Goal: Task Accomplishment & Management: Use online tool/utility

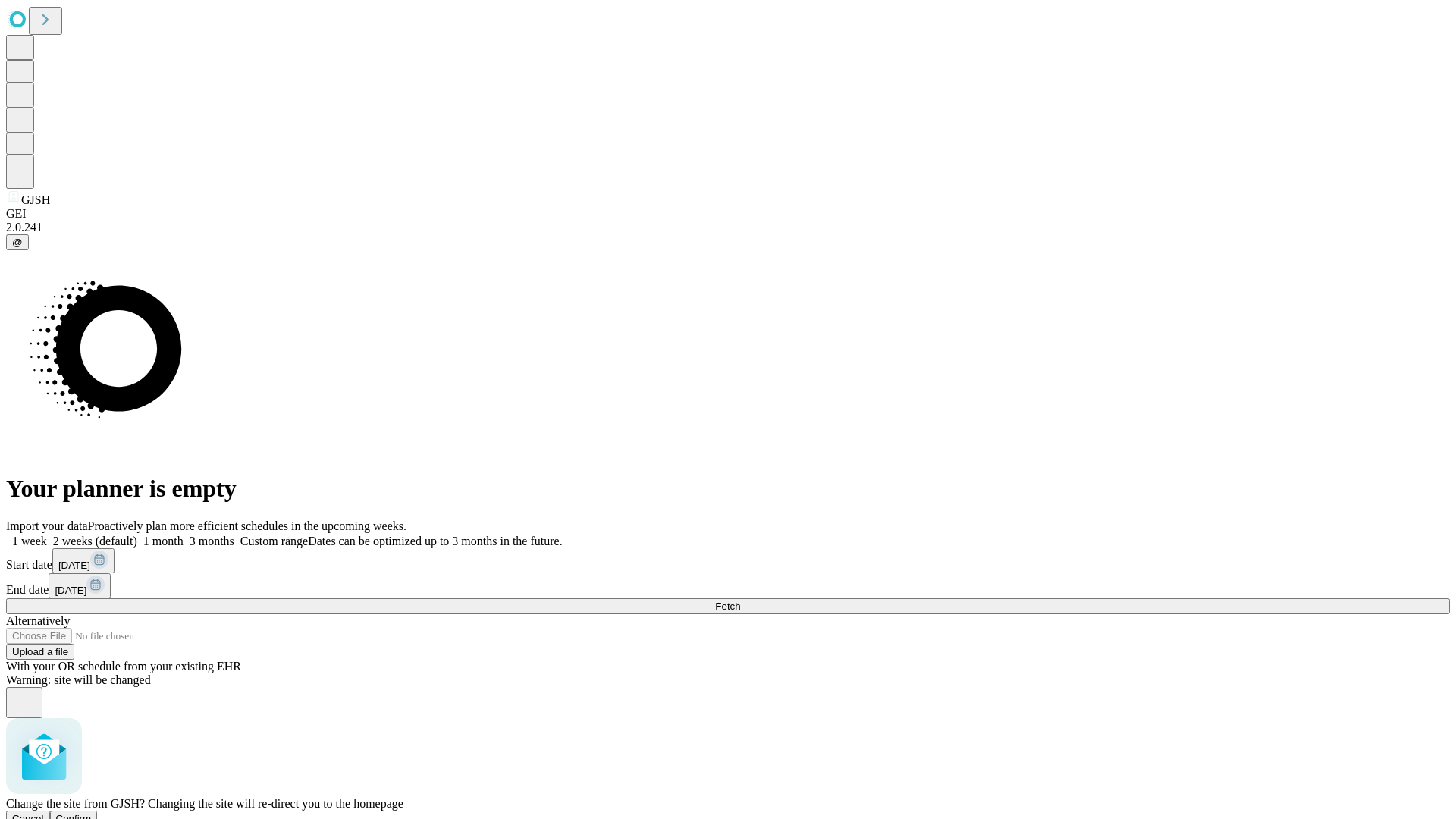
click at [91, 813] on span "Confirm" at bounding box center [74, 819] width 35 height 12
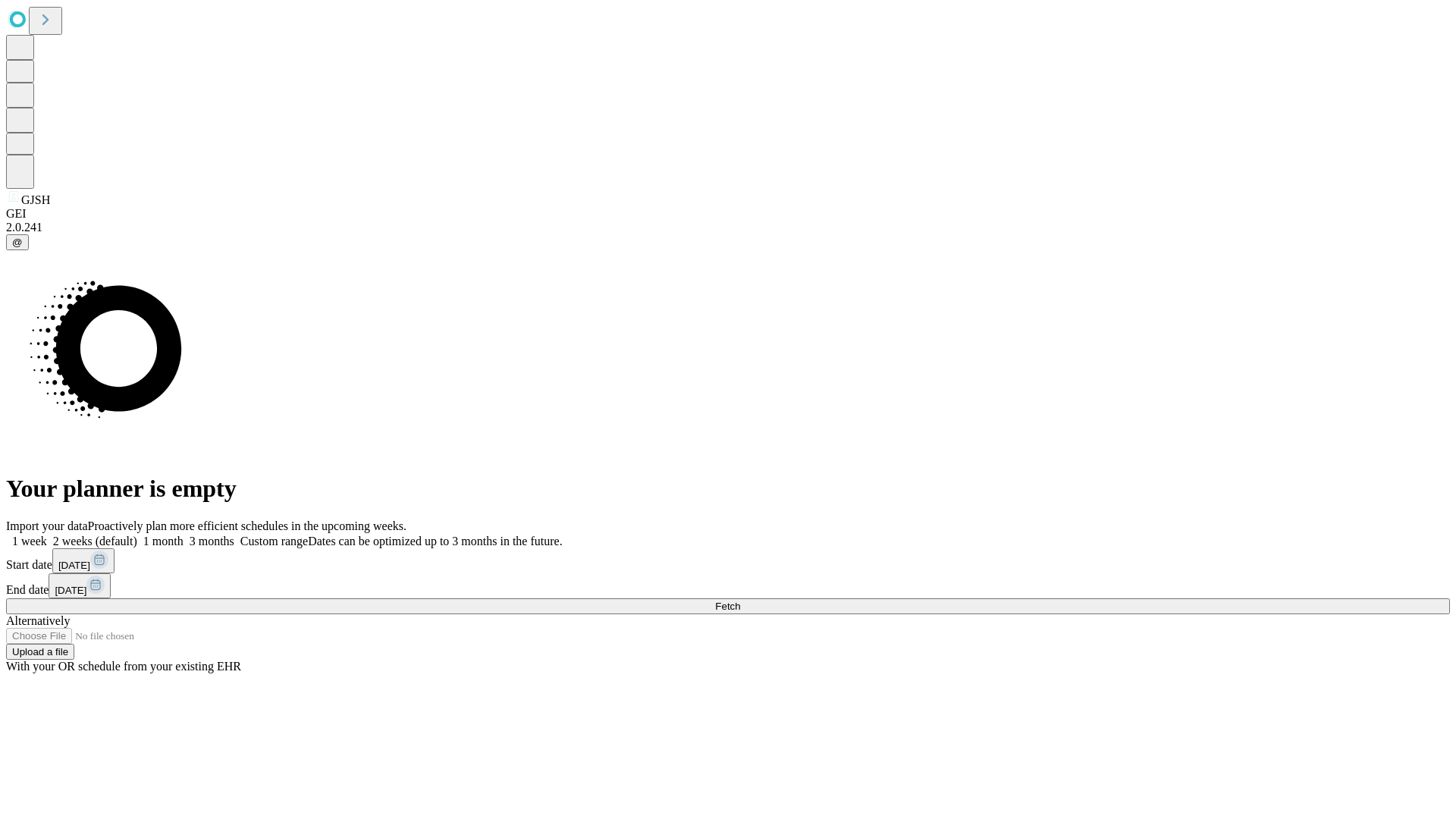
click at [47, 535] on label "1 week" at bounding box center [27, 541] width 41 height 13
click at [740, 601] on span "Fetch" at bounding box center [727, 607] width 25 height 12
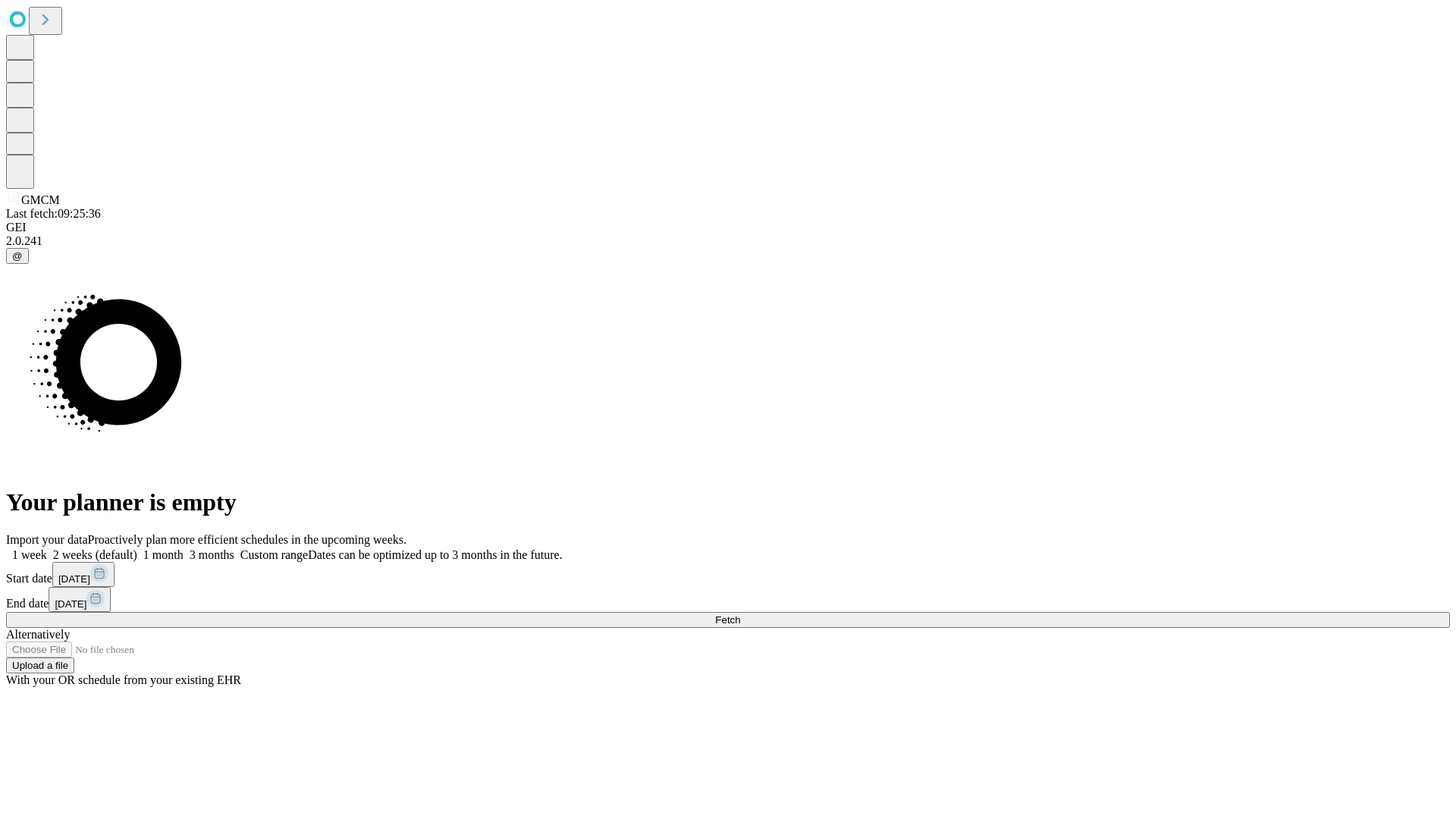
click at [47, 549] on label "1 week" at bounding box center [27, 555] width 41 height 13
click at [740, 614] on span "Fetch" at bounding box center [727, 620] width 25 height 12
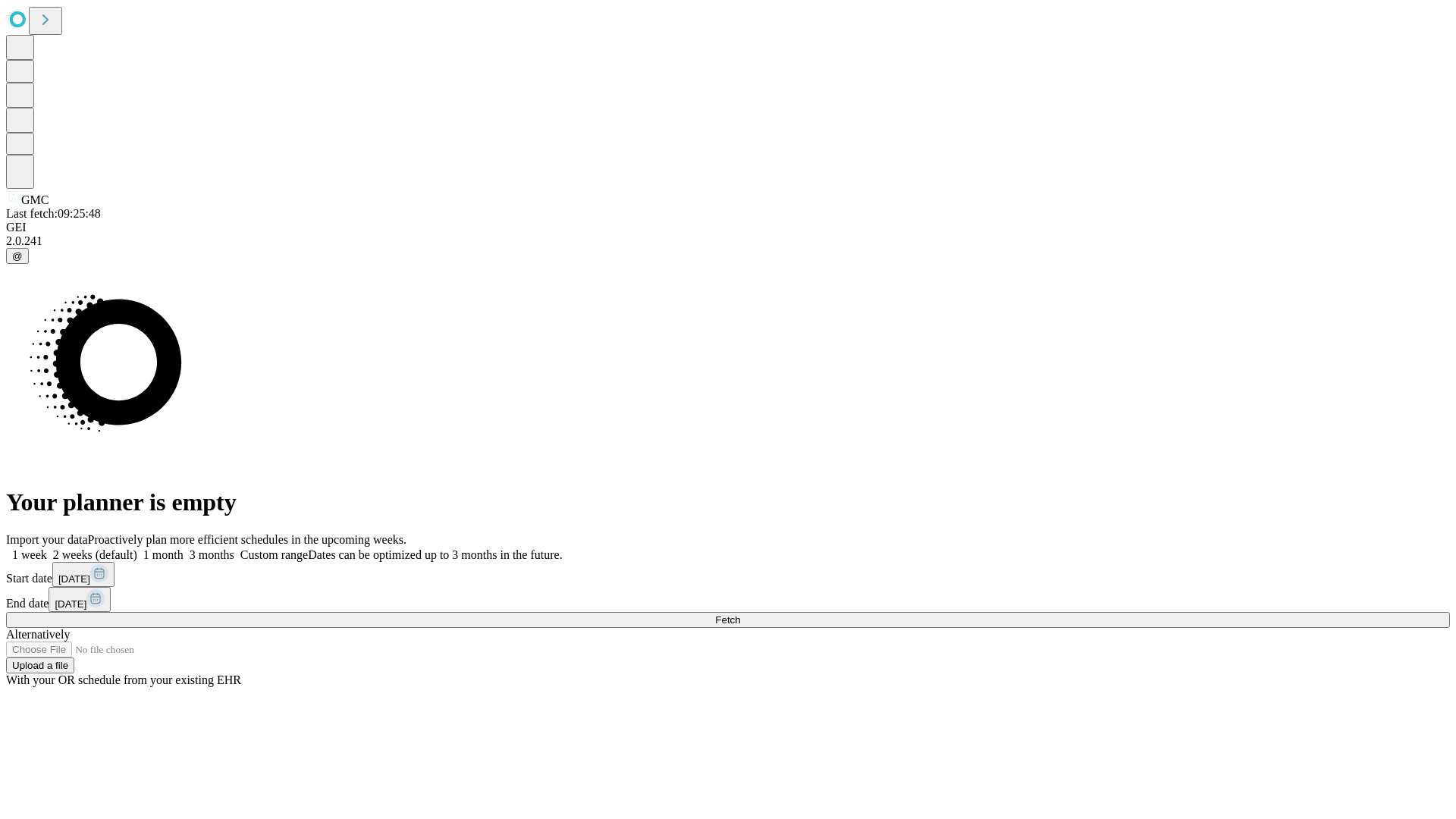
click at [47, 549] on label "1 week" at bounding box center [27, 555] width 41 height 13
click at [740, 614] on span "Fetch" at bounding box center [727, 620] width 25 height 12
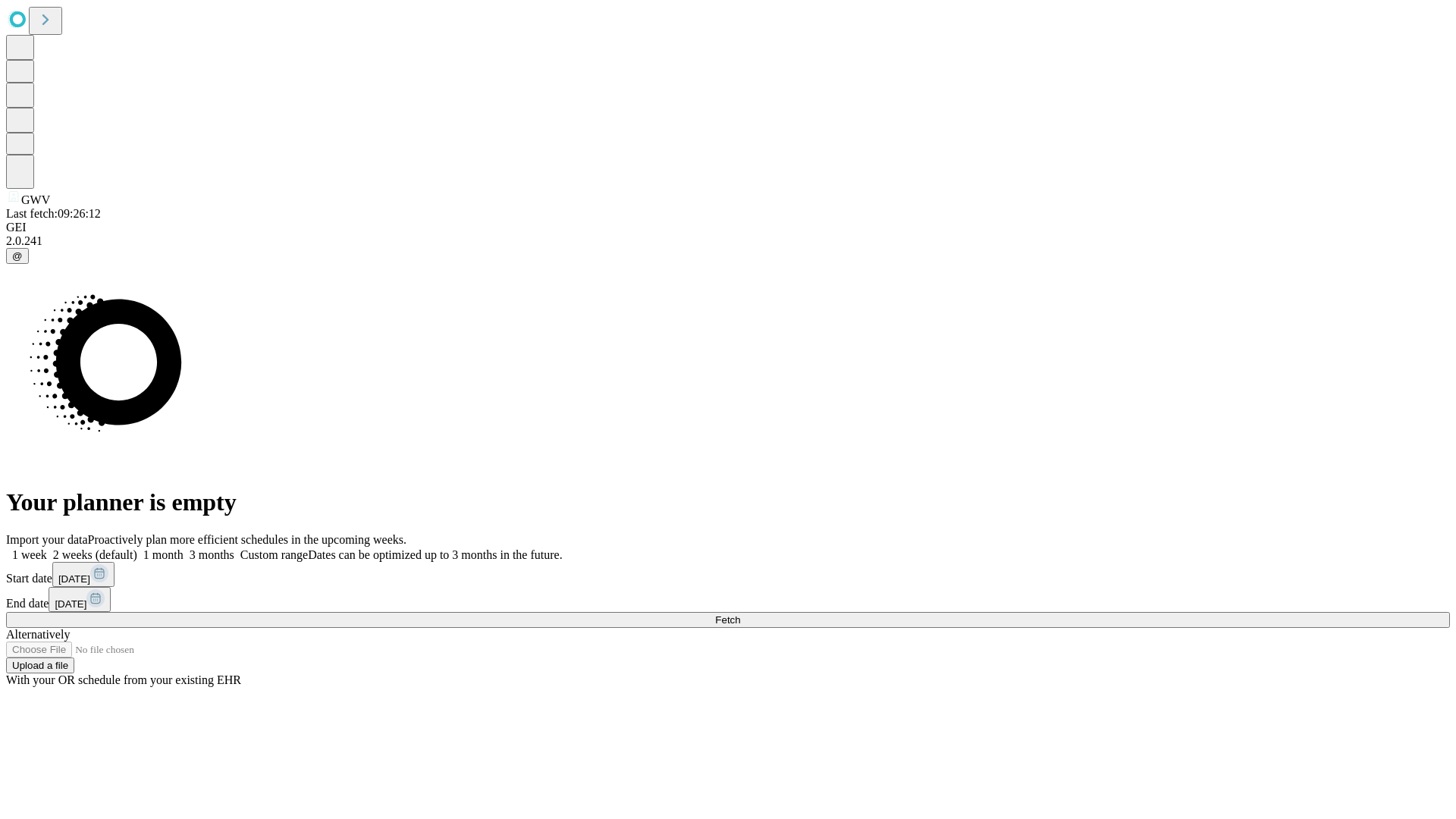
click at [47, 549] on label "1 week" at bounding box center [27, 555] width 41 height 13
click at [740, 614] on span "Fetch" at bounding box center [727, 620] width 25 height 12
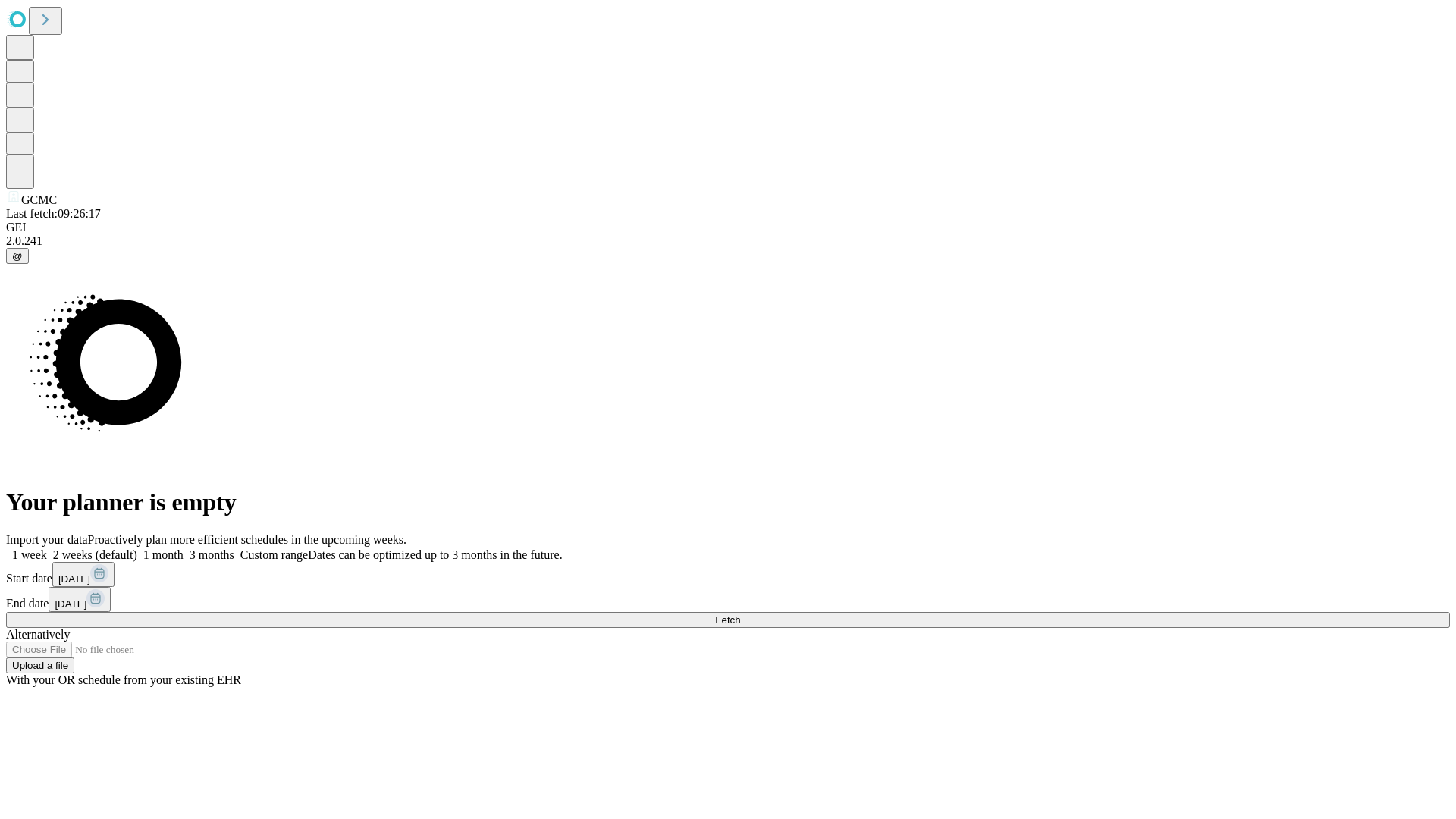
click at [47, 549] on label "1 week" at bounding box center [27, 555] width 41 height 13
click at [740, 614] on span "Fetch" at bounding box center [727, 620] width 25 height 12
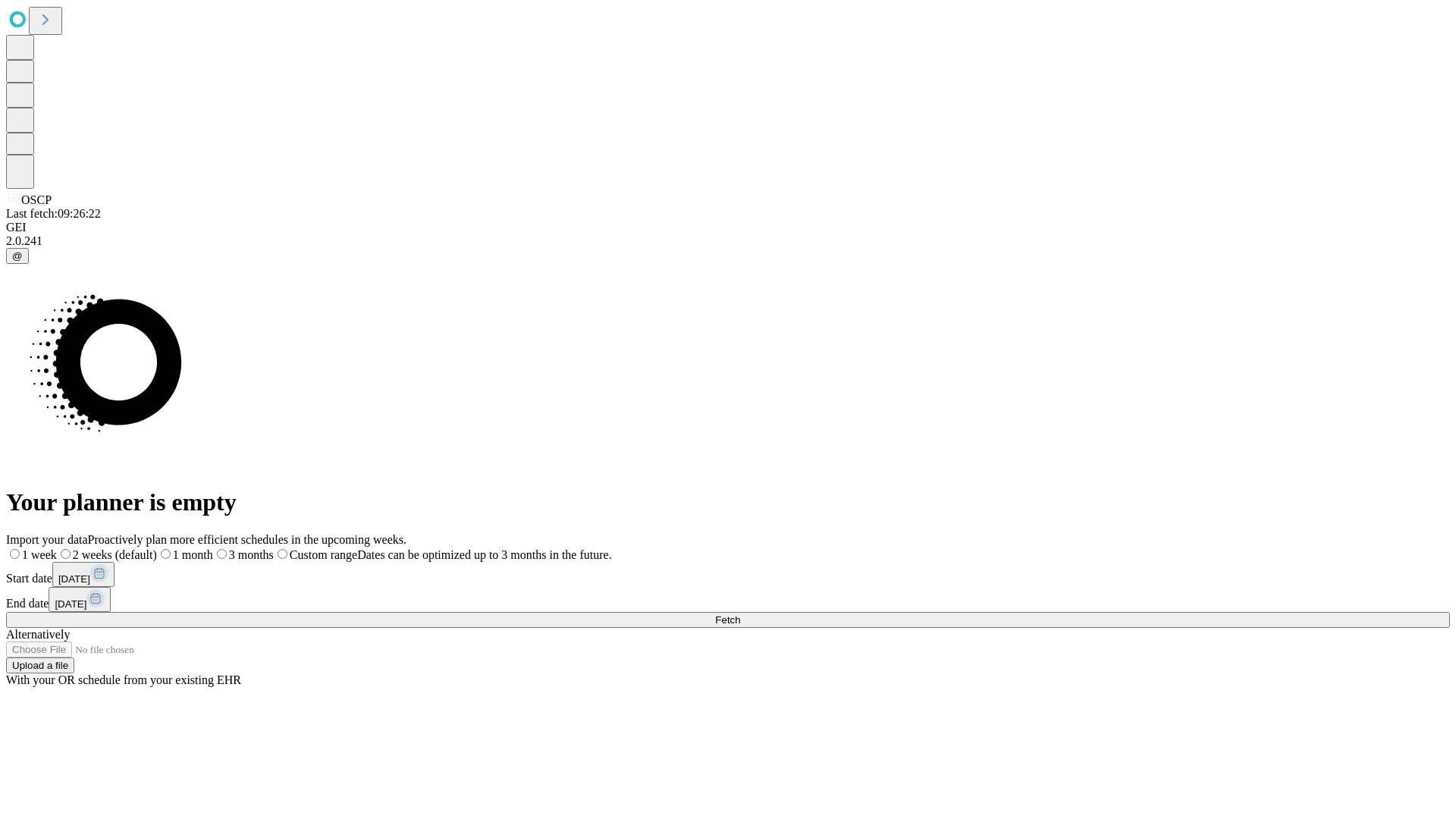
click at [740, 614] on span "Fetch" at bounding box center [727, 620] width 25 height 12
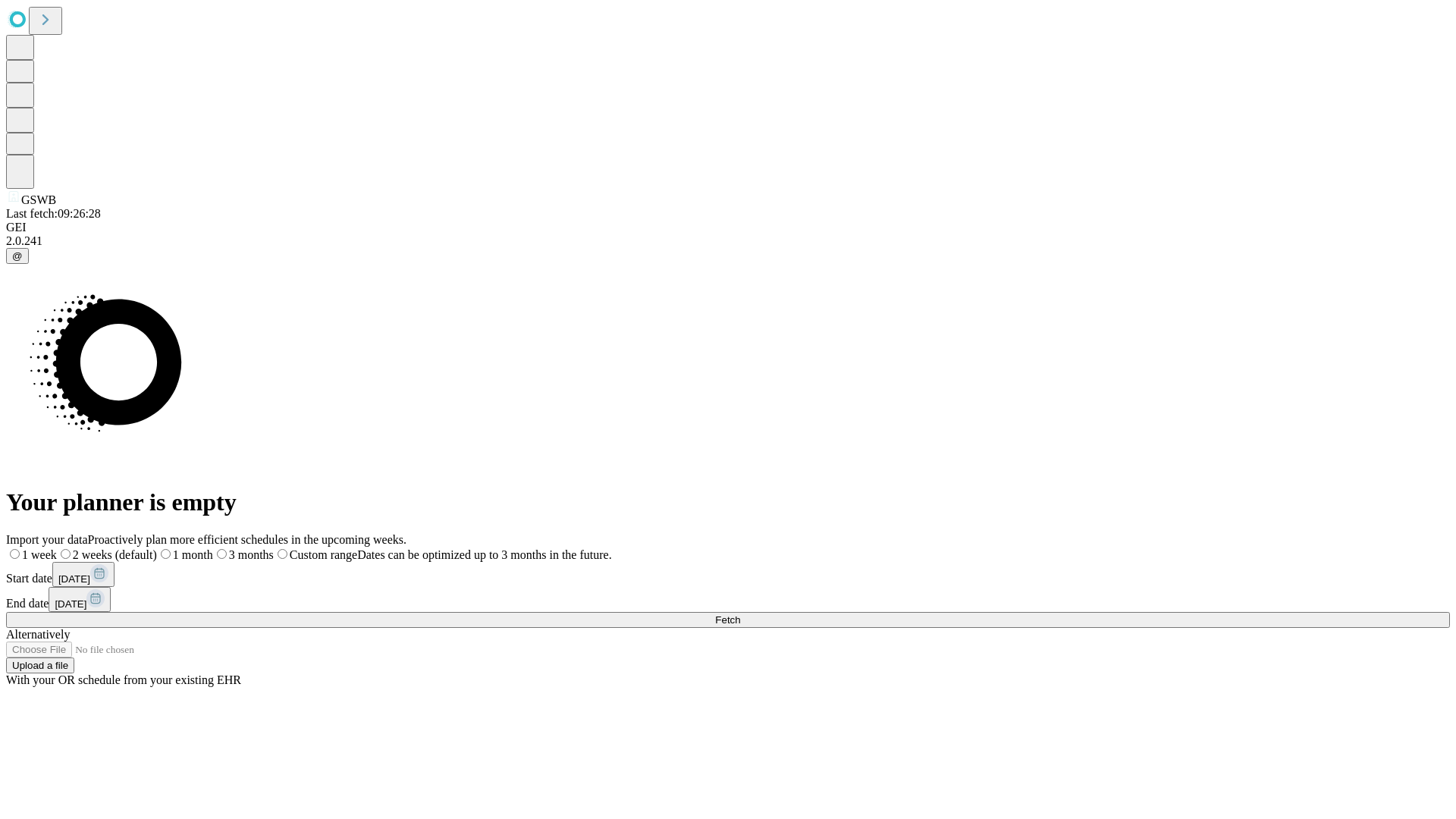
click at [740, 614] on span "Fetch" at bounding box center [727, 620] width 25 height 12
